Goal: Transaction & Acquisition: Purchase product/service

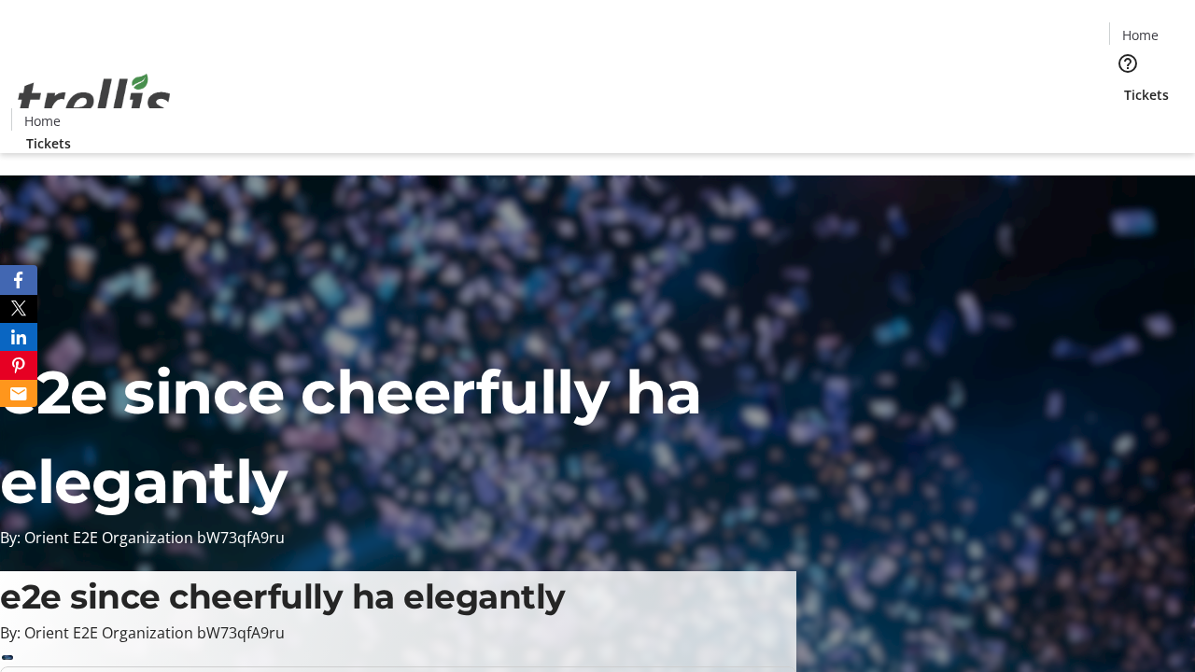
click at [1124, 85] on span "Tickets" at bounding box center [1146, 95] width 45 height 20
